Goal: Transaction & Acquisition: Obtain resource

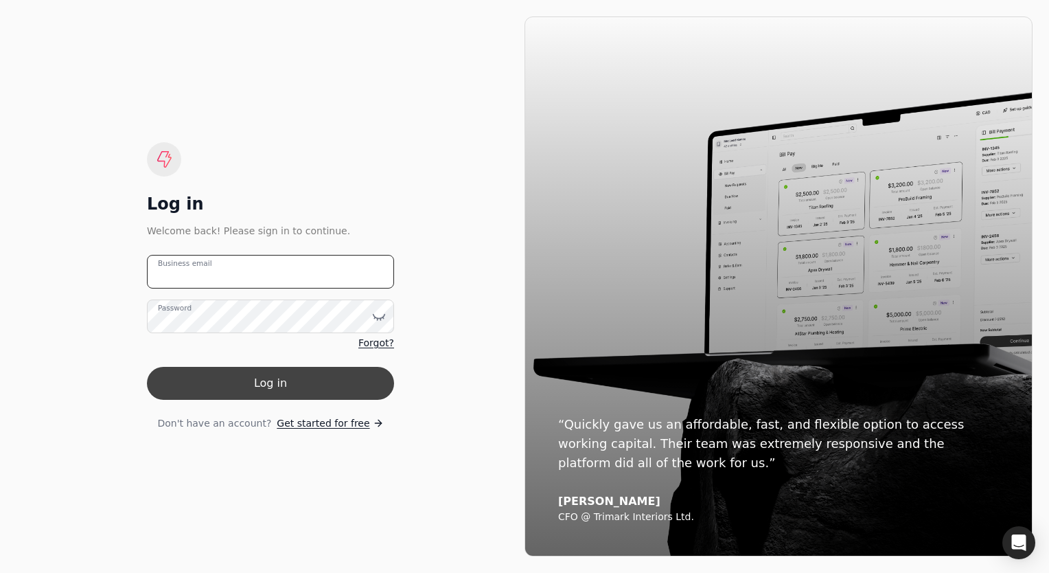
type email "[PERSON_NAME][EMAIL_ADDRESS][PERSON_NAME][DOMAIN_NAME]"
click at [278, 377] on button "Log in" at bounding box center [270, 383] width 247 height 33
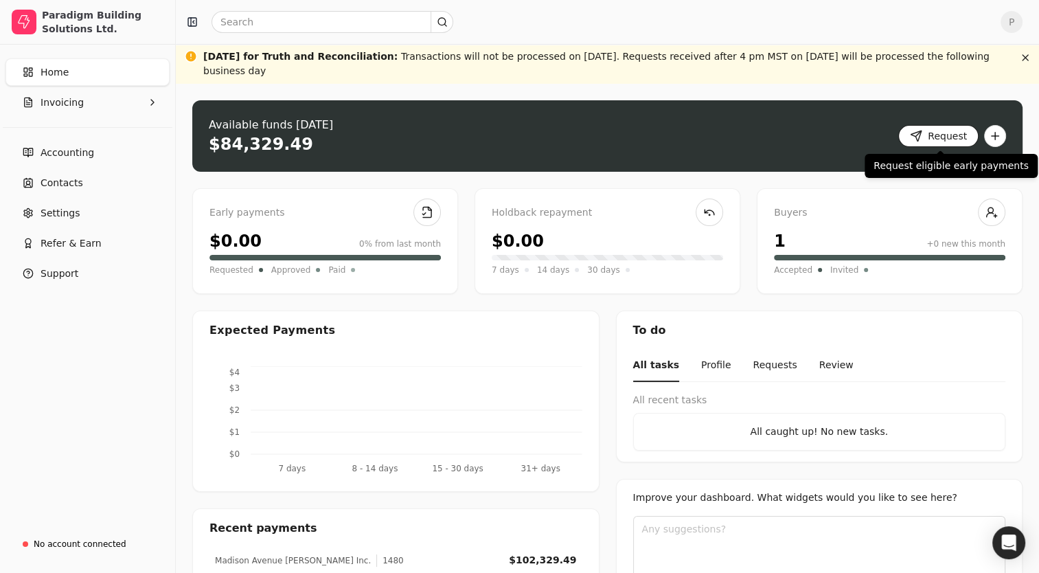
click at [948, 135] on button "Request" at bounding box center [938, 136] width 80 height 22
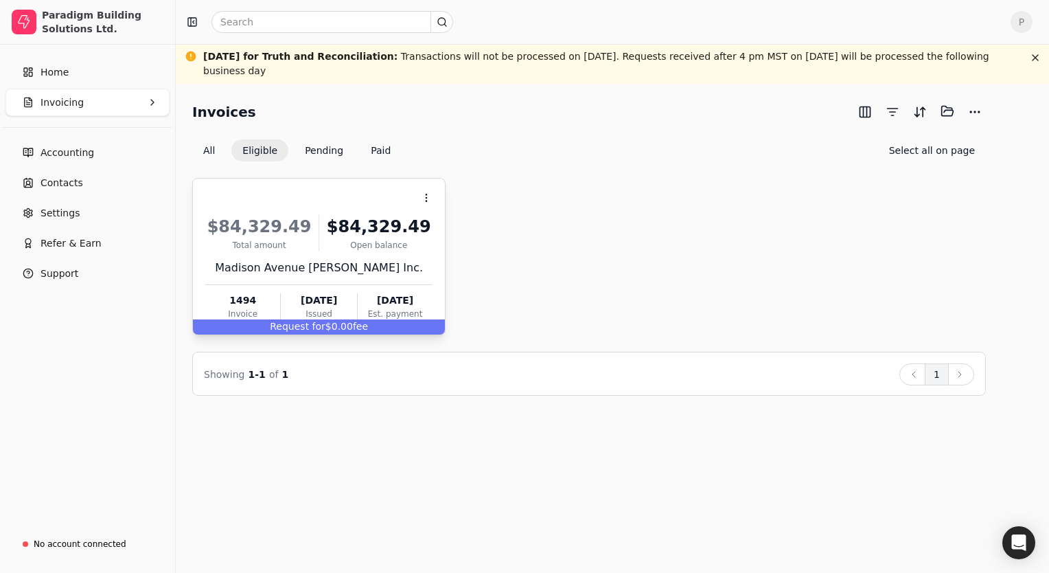
click at [341, 330] on div "Request for $0.00 fee" at bounding box center [319, 326] width 252 height 15
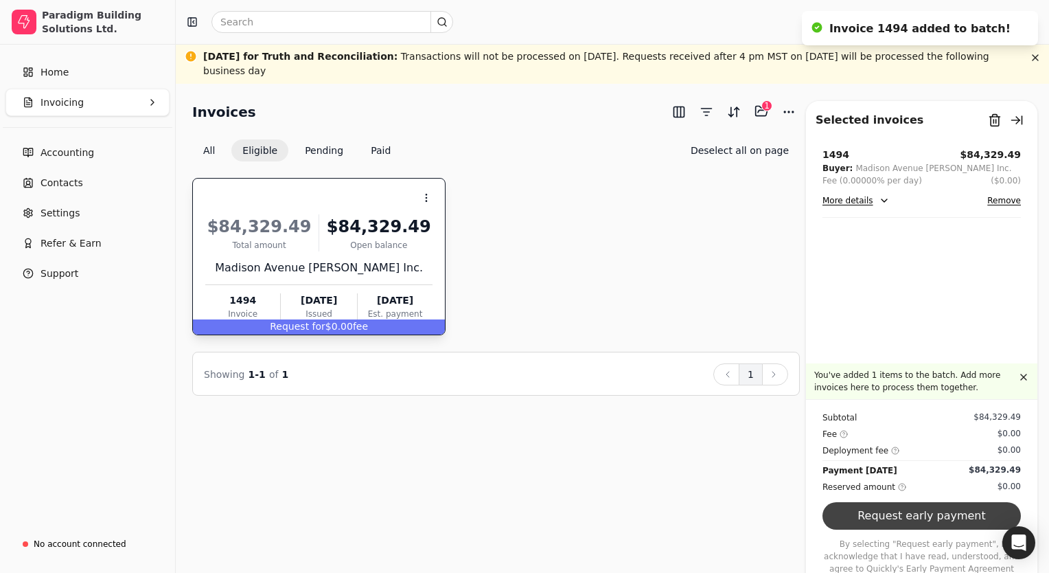
click at [899, 529] on button "Request early payment" at bounding box center [922, 515] width 198 height 27
